Goal: Transaction & Acquisition: Purchase product/service

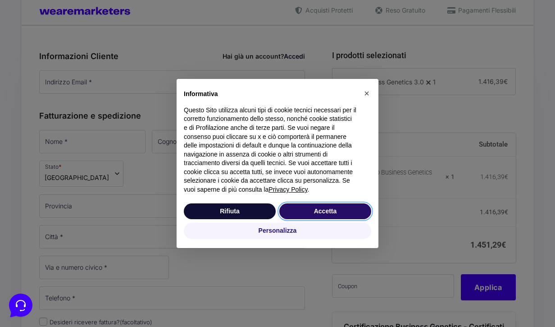
click at [347, 215] on button "Accetta" at bounding box center [325, 211] width 92 height 16
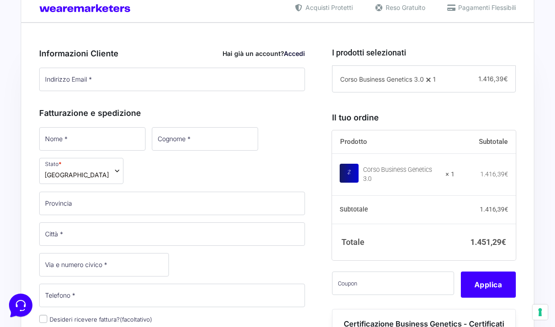
scroll to position [228, 0]
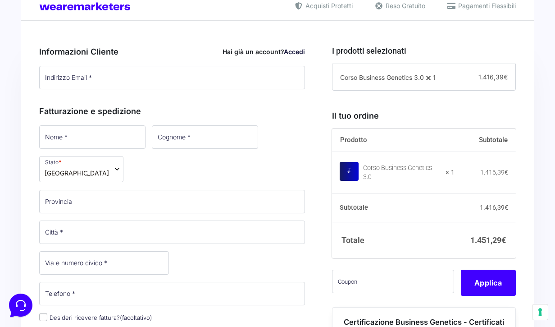
click at [393, 228] on th "Totale" at bounding box center [393, 240] width 123 height 36
click at [393, 237] on th "Totale" at bounding box center [393, 240] width 123 height 36
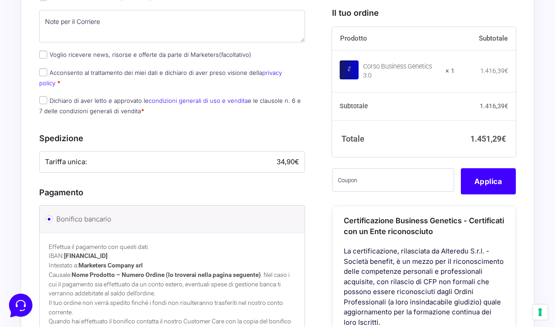
scroll to position [0, 0]
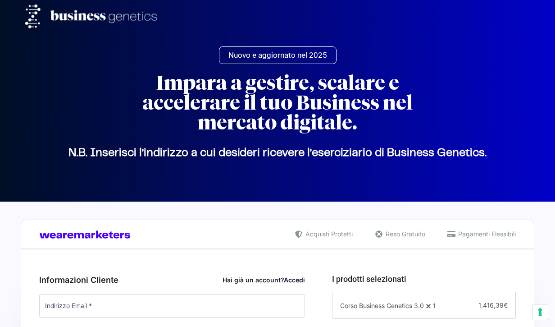
select select
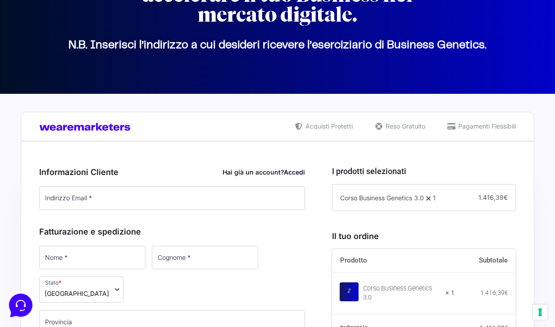
scroll to position [113, 0]
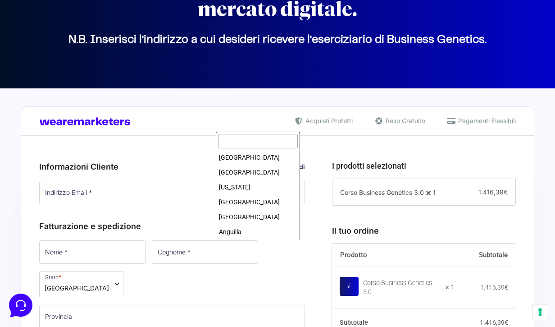
click at [123, 271] on span "[GEOGRAPHIC_DATA]" at bounding box center [81, 284] width 84 height 26
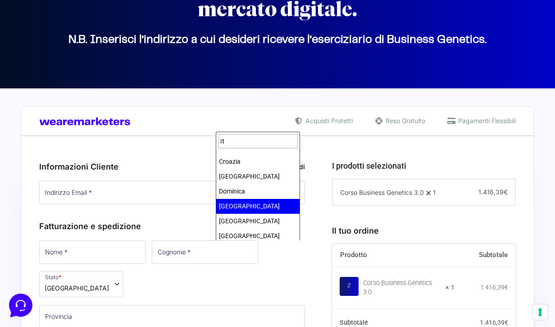
scroll to position [0, 0]
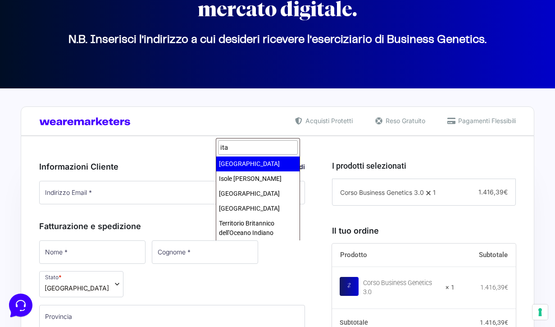
type input "ita"
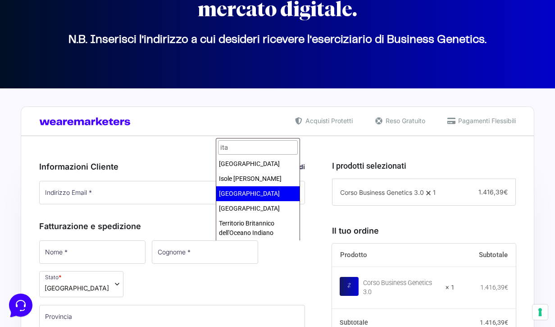
select select "IT"
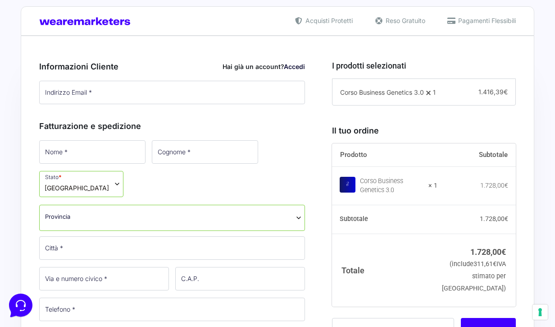
scroll to position [214, 0]
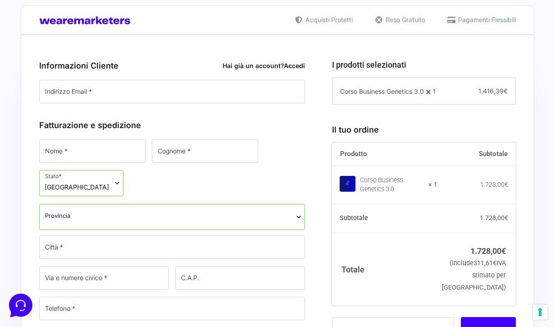
click at [123, 170] on span "[GEOGRAPHIC_DATA]" at bounding box center [81, 183] width 84 height 26
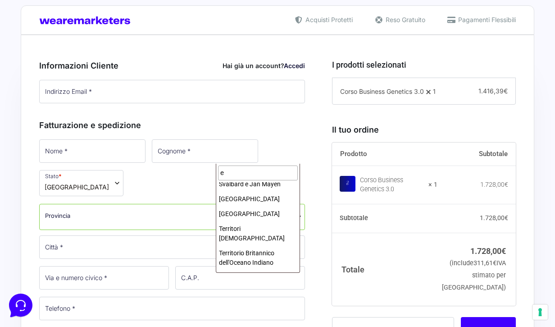
scroll to position [0, 0]
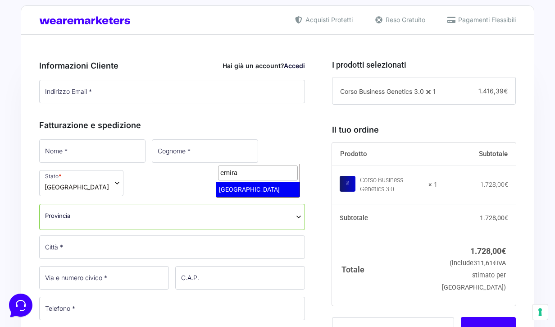
type input "emira"
select select "AE"
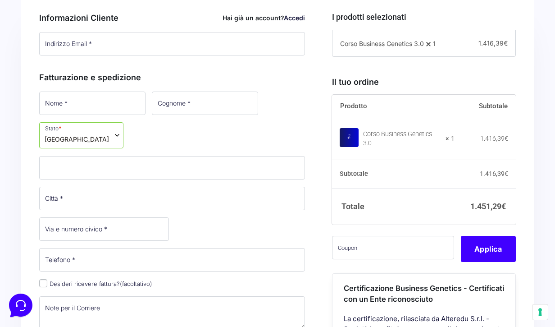
scroll to position [264, 0]
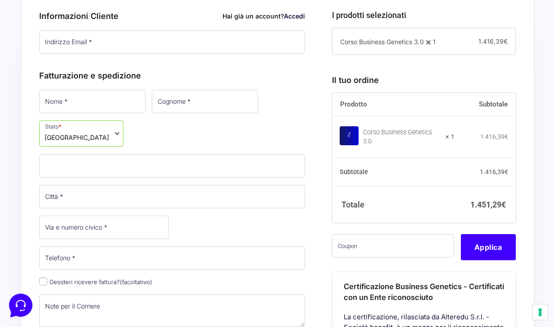
click at [109, 132] on span "[GEOGRAPHIC_DATA]" at bounding box center [77, 136] width 64 height 9
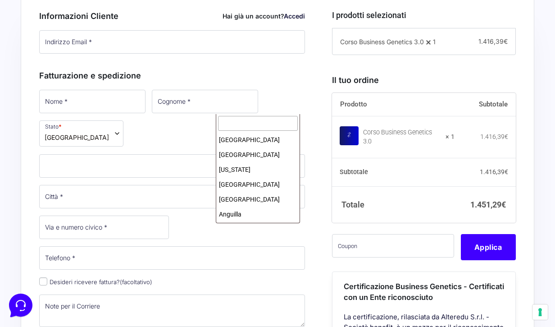
scroll to position [827, 0]
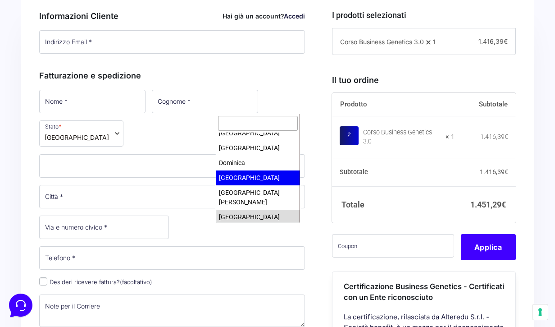
select select "EC"
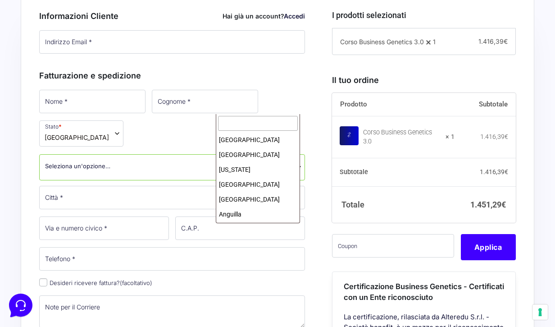
click at [123, 120] on span "[GEOGRAPHIC_DATA]" at bounding box center [81, 133] width 84 height 26
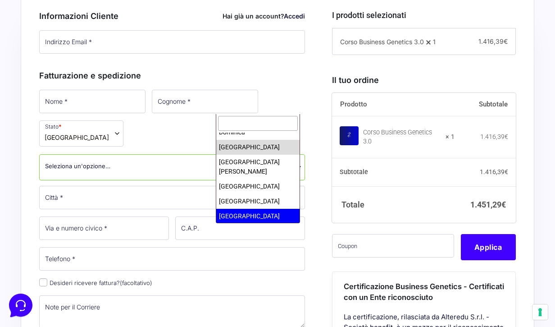
scroll to position [866, 0]
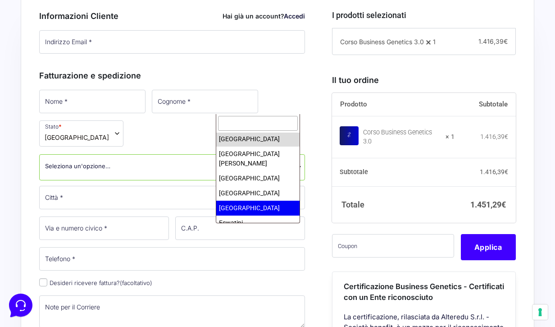
select select "EE"
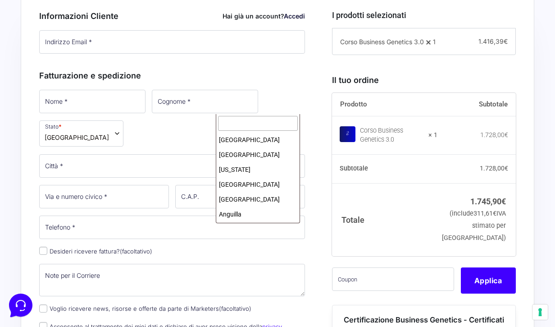
click at [123, 120] on span "[GEOGRAPHIC_DATA]" at bounding box center [81, 133] width 84 height 26
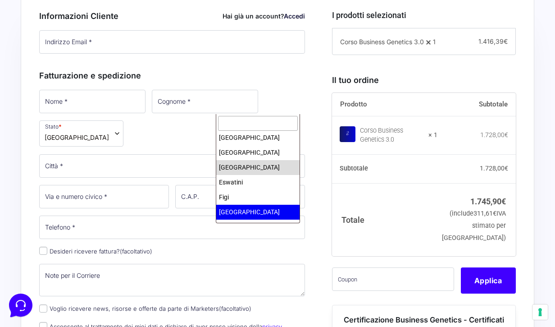
scroll to position [907, 0]
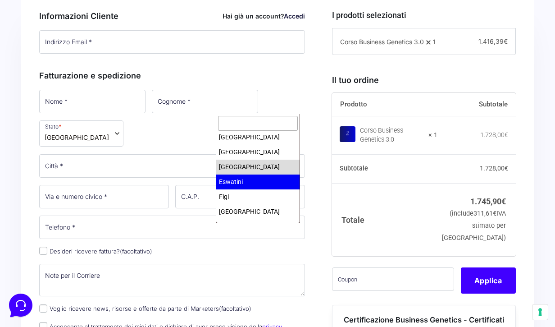
click at [246, 128] on input "text" at bounding box center [258, 123] width 80 height 15
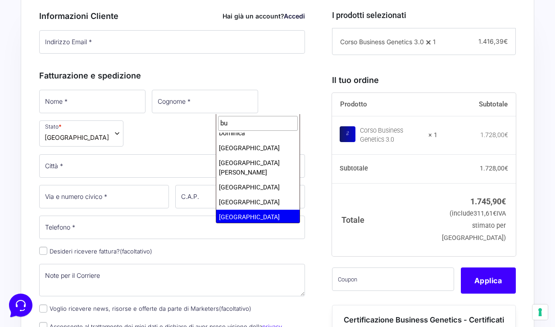
scroll to position [0, 0]
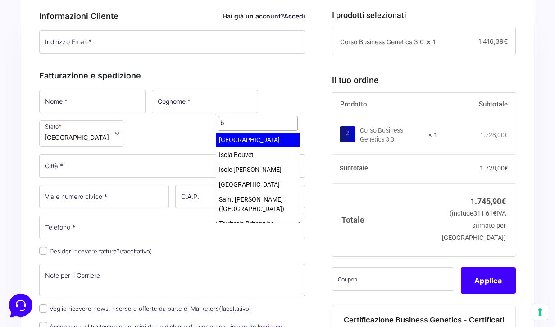
type input "b"
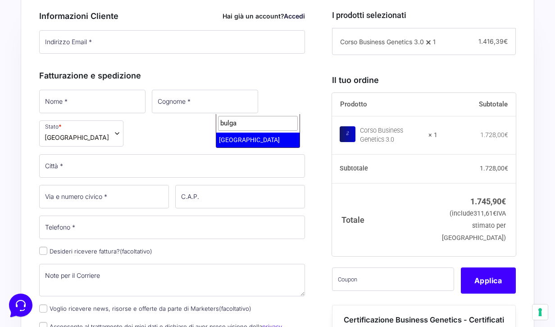
type input "bulga"
select select "BG"
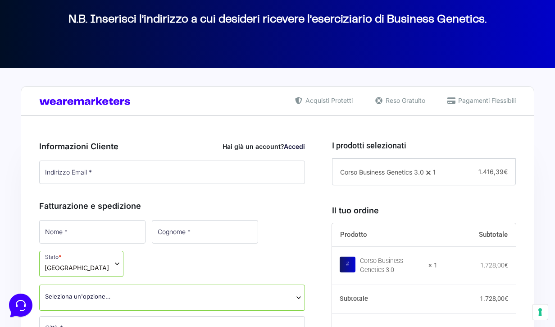
scroll to position [118, 0]
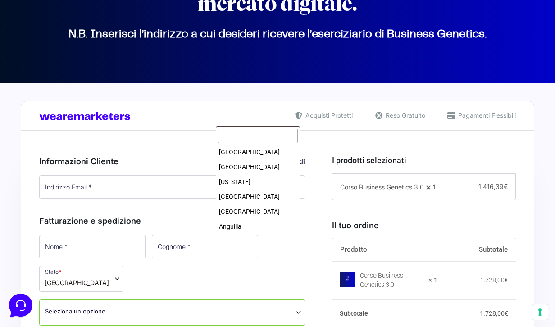
click at [123, 265] on span "[GEOGRAPHIC_DATA]" at bounding box center [81, 278] width 84 height 26
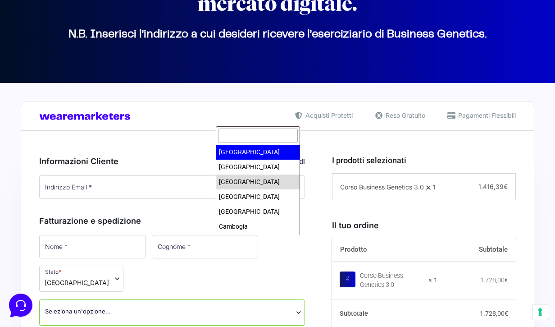
click at [264, 135] on input "text" at bounding box center [258, 135] width 80 height 15
type input "a"
type input "e"
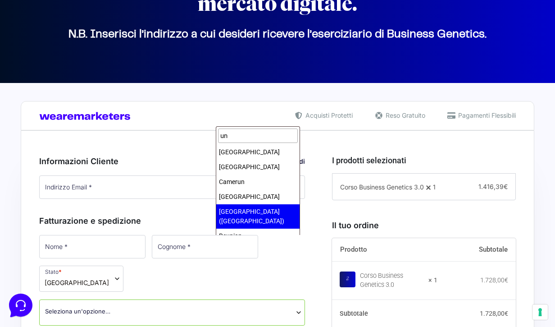
type input "u"
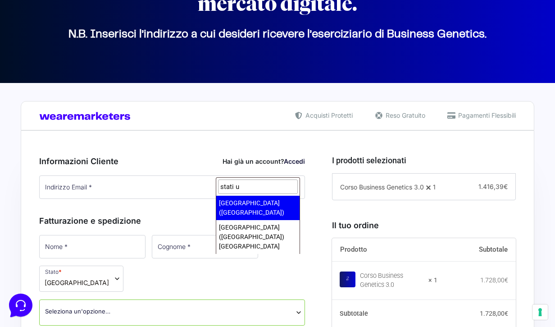
type input "stati u"
select select "US"
